Goal: Task Accomplishment & Management: Manage account settings

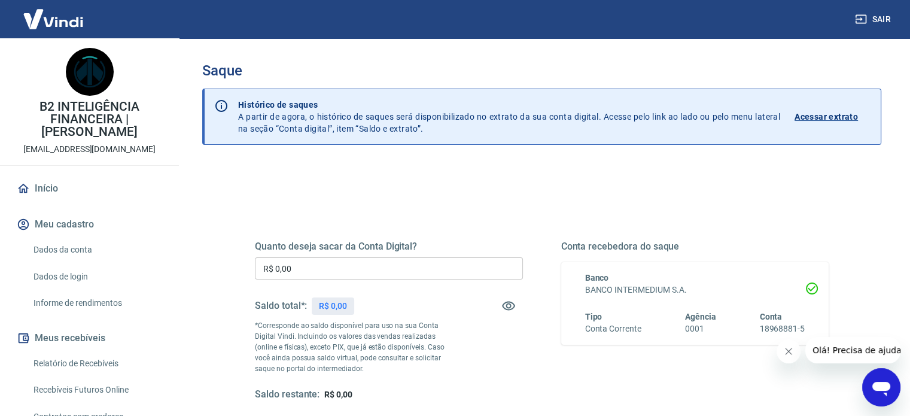
click at [425, 200] on div "Quanto deseja sacar da Conta Digital? R$ 0,00 ​ Saldo total*: R$ 0,00 *Correspo…" at bounding box center [541, 327] width 602 height 278
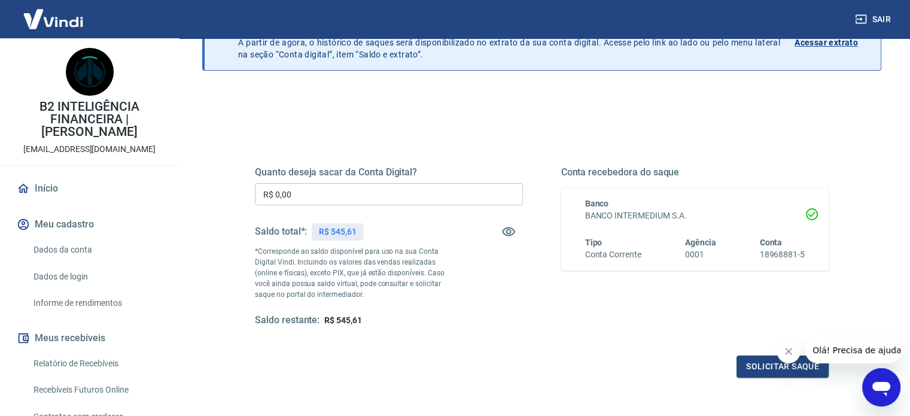
scroll to position [120, 0]
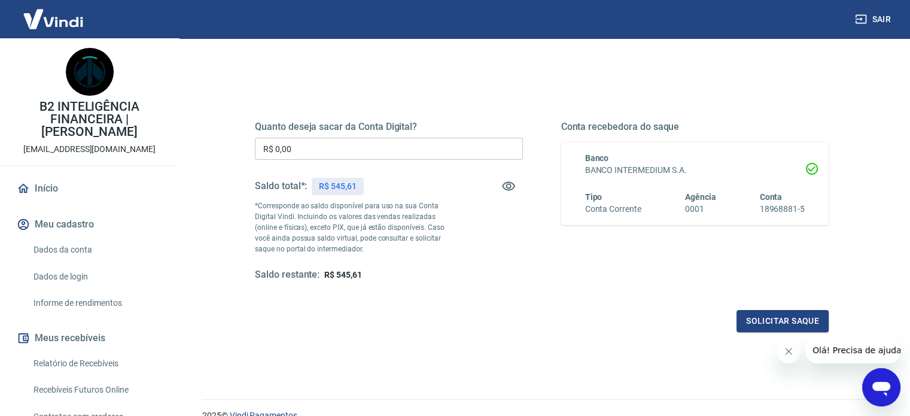
click at [788, 348] on icon "Fechar mensagem da empresa" at bounding box center [789, 351] width 10 height 10
